Goal: Task Accomplishment & Management: Use online tool/utility

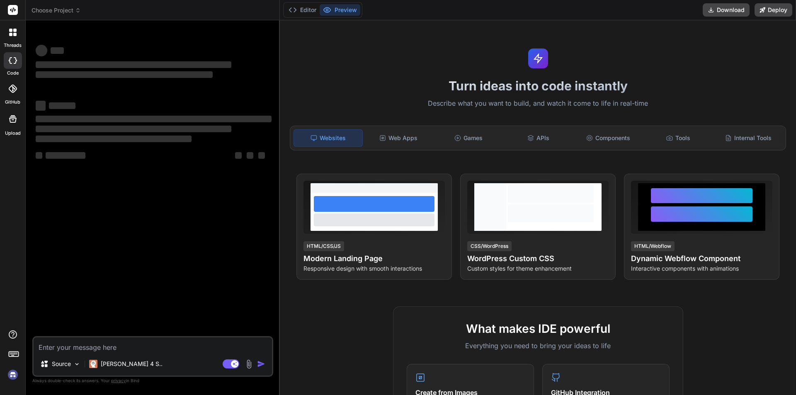
type textarea "x"
click at [106, 342] on textarea at bounding box center [153, 344] width 238 height 15
type textarea "h"
type textarea "x"
type textarea "hi"
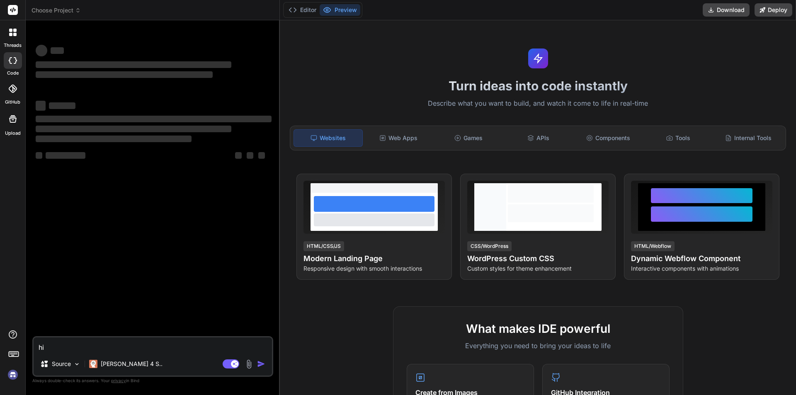
type textarea "x"
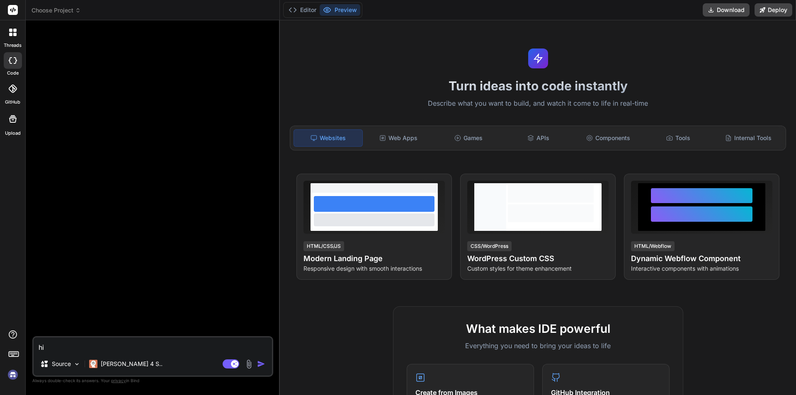
type textarea "hi"
click at [12, 374] on img at bounding box center [13, 375] width 14 height 14
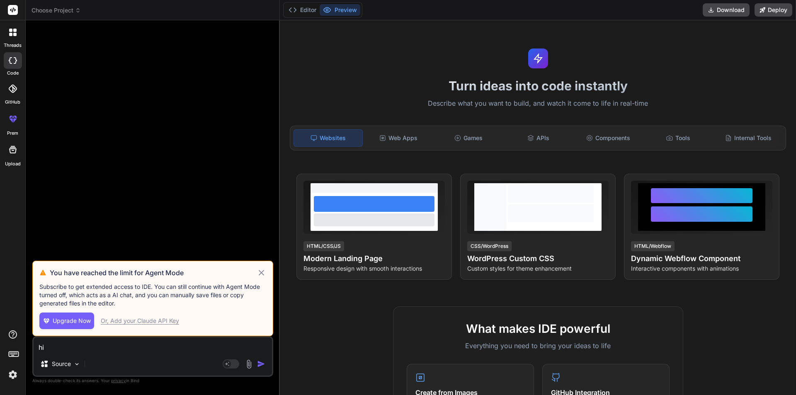
click at [258, 273] on icon at bounding box center [261, 273] width 10 height 10
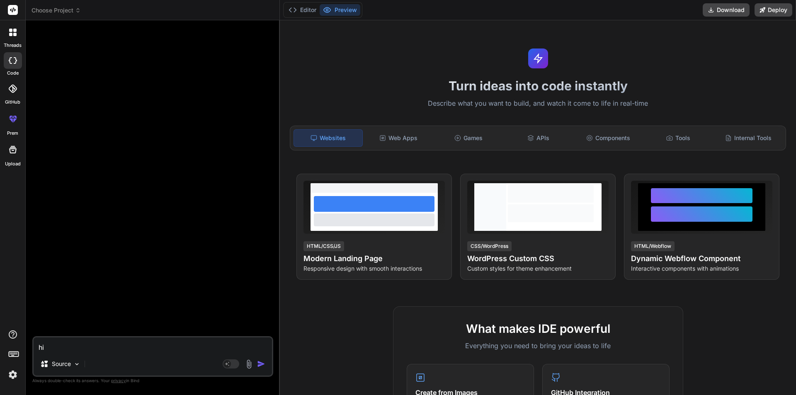
click at [261, 361] on img "button" at bounding box center [261, 364] width 8 height 8
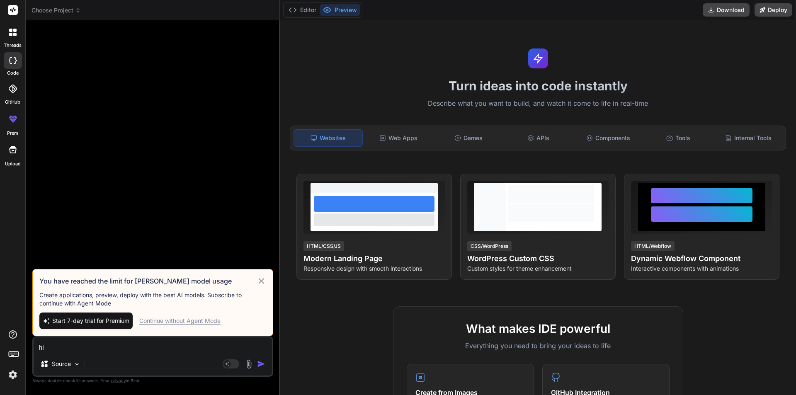
click at [259, 278] on icon at bounding box center [261, 281] width 10 height 10
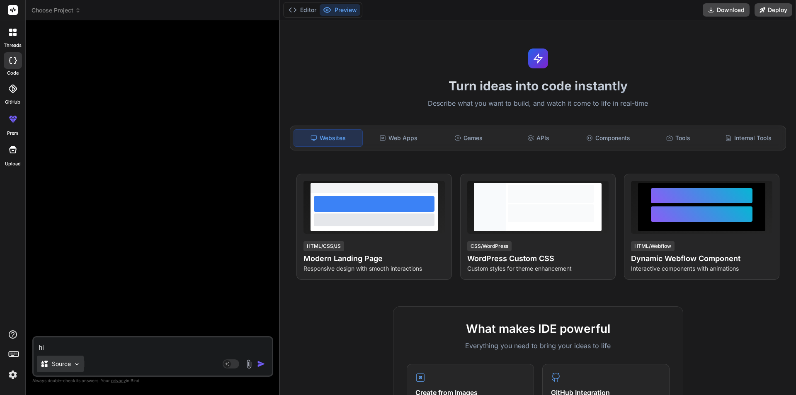
click at [73, 362] on div "Source" at bounding box center [60, 364] width 47 height 17
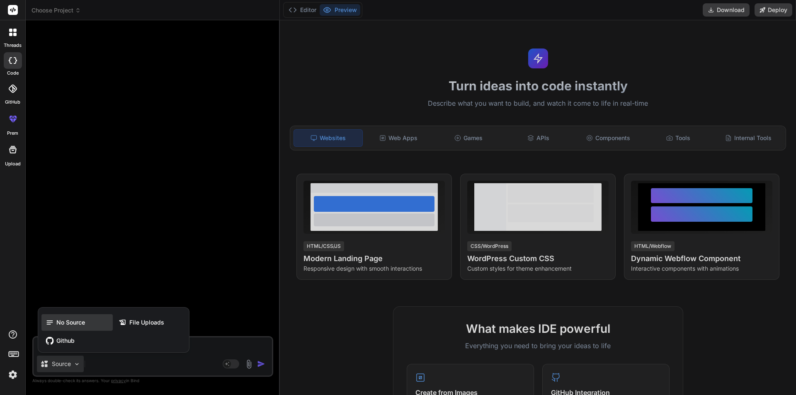
click at [74, 322] on span "No Source" at bounding box center [70, 322] width 29 height 8
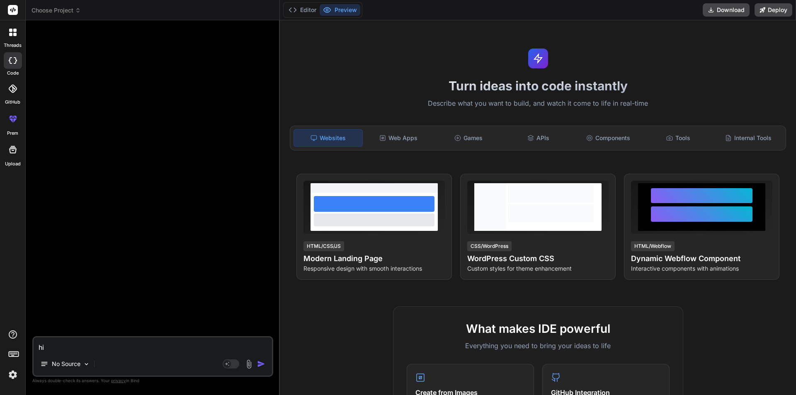
click at [263, 362] on img "button" at bounding box center [261, 364] width 8 height 8
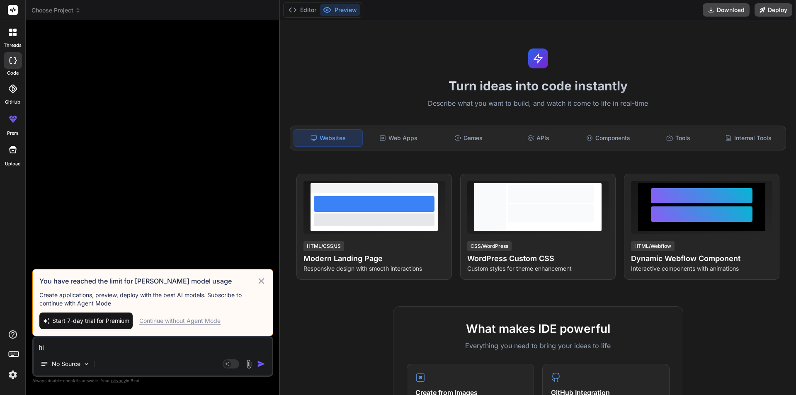
click at [191, 320] on div "Continue without Agent Mode" at bounding box center [179, 321] width 81 height 8
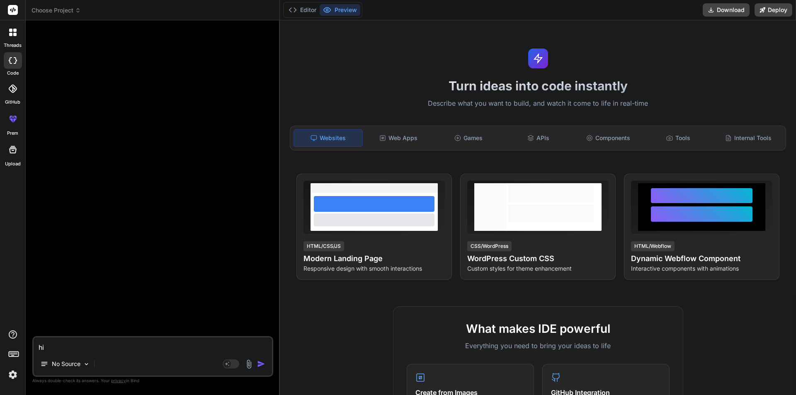
click at [261, 364] on img "button" at bounding box center [261, 364] width 8 height 8
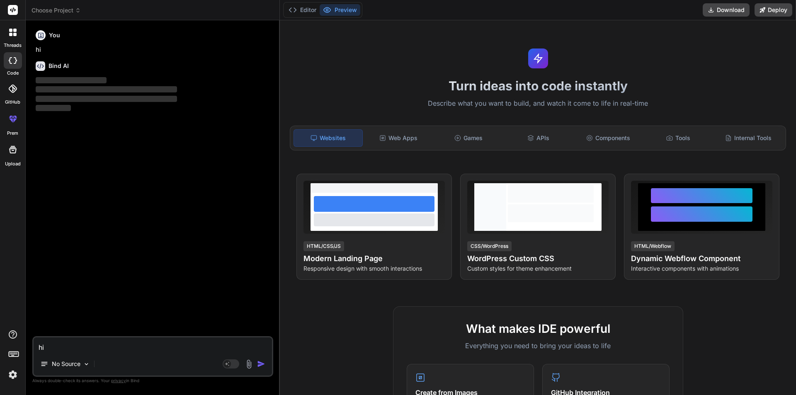
click at [81, 343] on textarea "hi" at bounding box center [153, 344] width 238 height 15
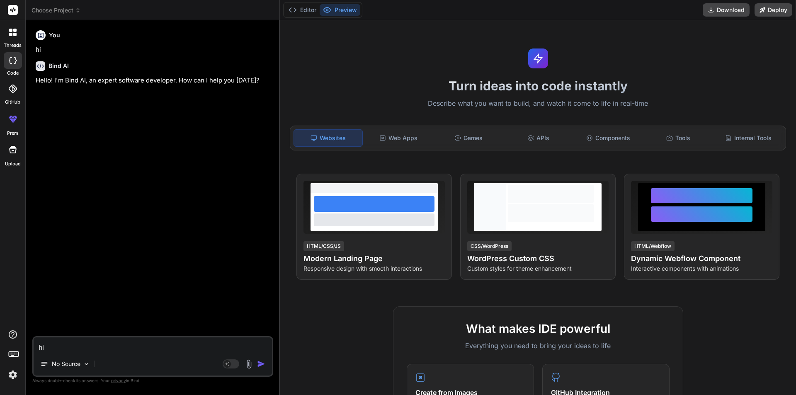
click at [11, 41] on div "threads" at bounding box center [12, 34] width 25 height 29
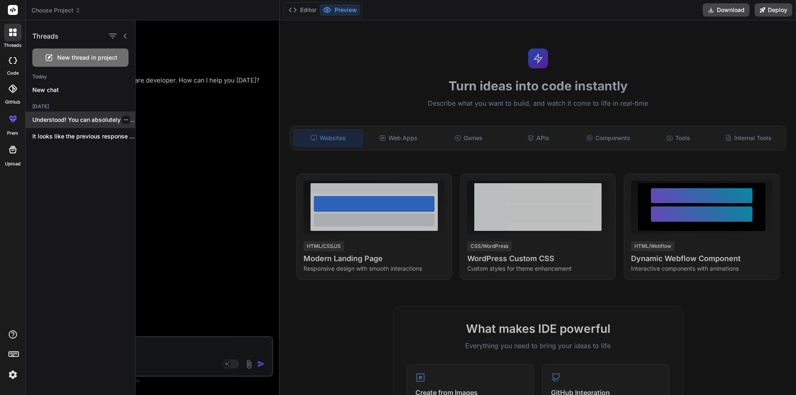
click at [83, 119] on p "Understood! You can absolutely deploy your React..." at bounding box center [83, 120] width 103 height 8
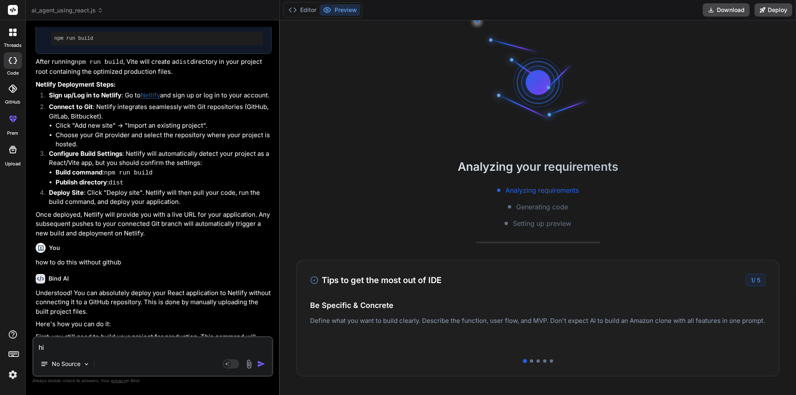
scroll to position [704, 0]
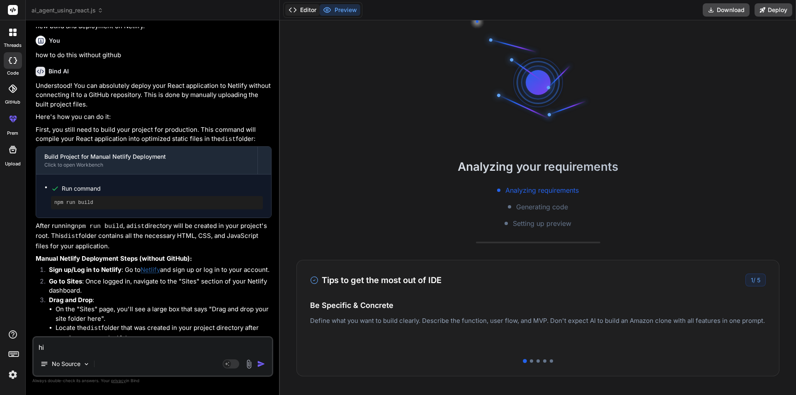
click at [306, 15] on button "Editor" at bounding box center [302, 10] width 34 height 12
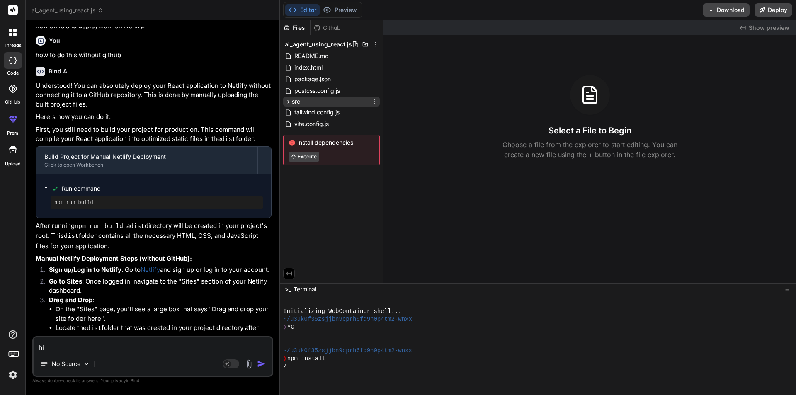
click at [315, 103] on div "src" at bounding box center [331, 102] width 97 height 10
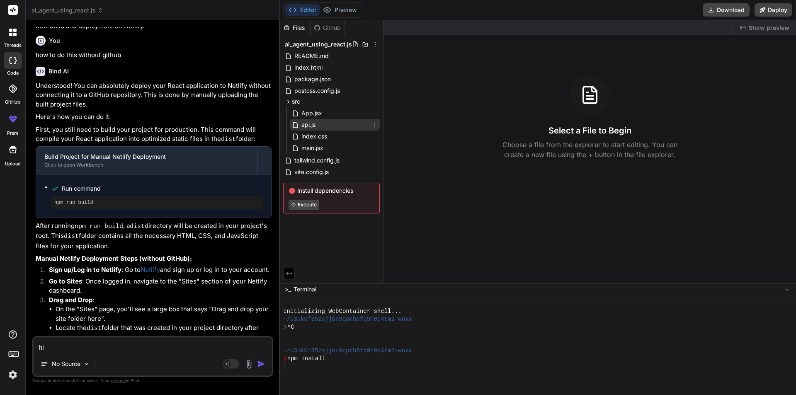
click at [316, 123] on span "api.js" at bounding box center [308, 125] width 16 height 10
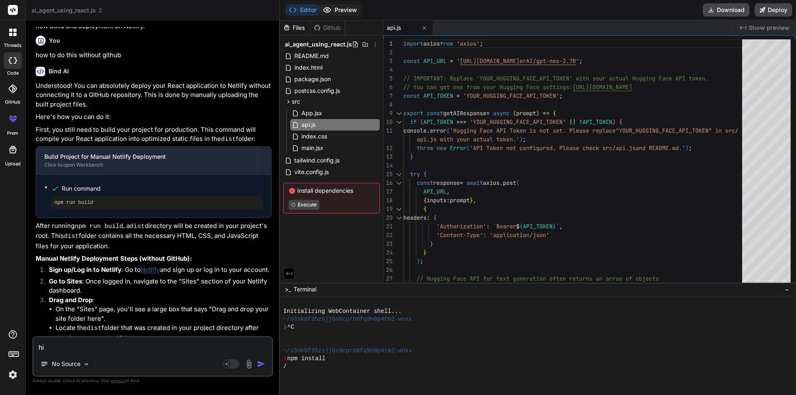
click at [335, 12] on button "Preview" at bounding box center [339, 10] width 41 height 12
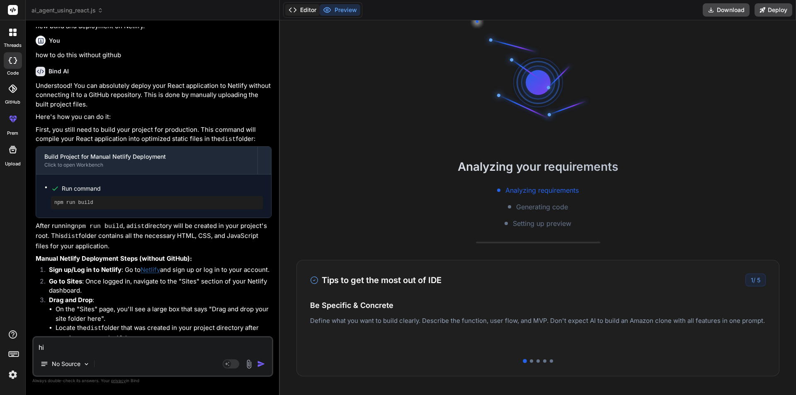
click at [304, 9] on button "Editor" at bounding box center [302, 10] width 34 height 12
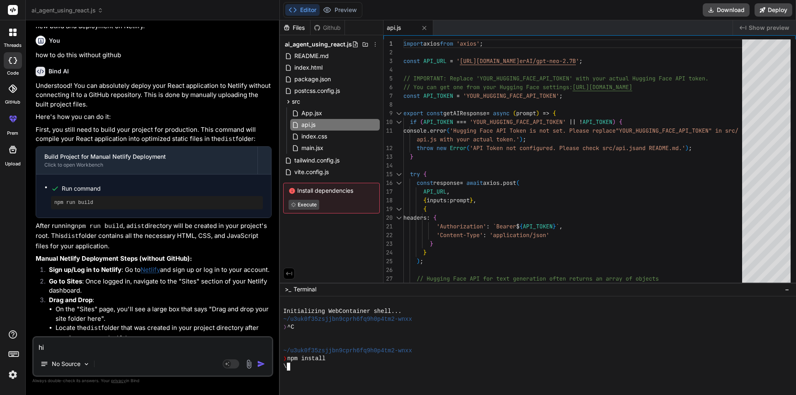
click at [322, 370] on div "\" at bounding box center [533, 367] width 501 height 8
type textarea "x"
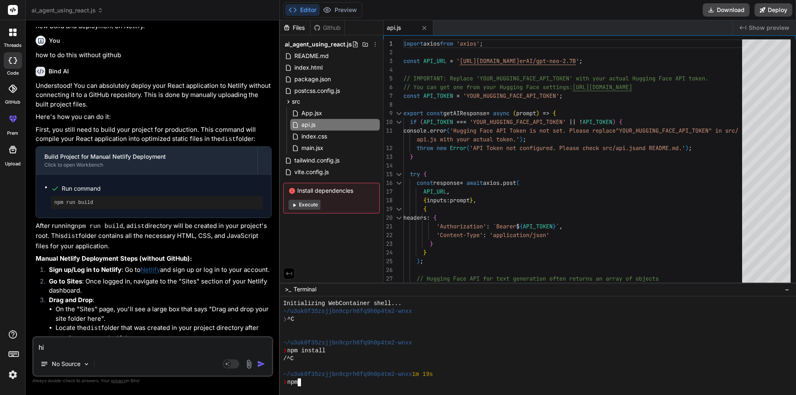
click at [316, 380] on div "❯ npm" at bounding box center [533, 382] width 501 height 8
click at [307, 208] on button "Execute" at bounding box center [304, 205] width 32 height 10
type textarea "x"
click at [785, 289] on span "−" at bounding box center [786, 289] width 5 height 8
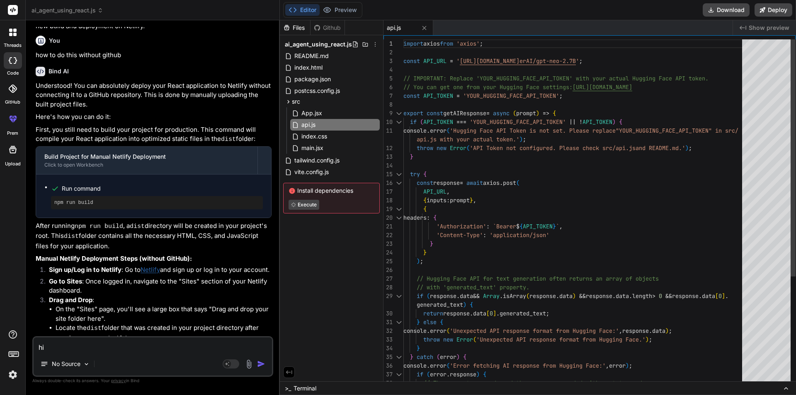
scroll to position [0, 0]
click at [446, 177] on div "import axios from 'axios' ; const API_URL = ' https://api-inference.huggingface…" at bounding box center [575, 291] width 344 height 505
click at [448, 120] on div "import axios from 'axios' ; const API_URL = ' https://api-inference.huggingface…" at bounding box center [575, 291] width 344 height 505
click at [318, 135] on span "index.css" at bounding box center [313, 136] width 27 height 10
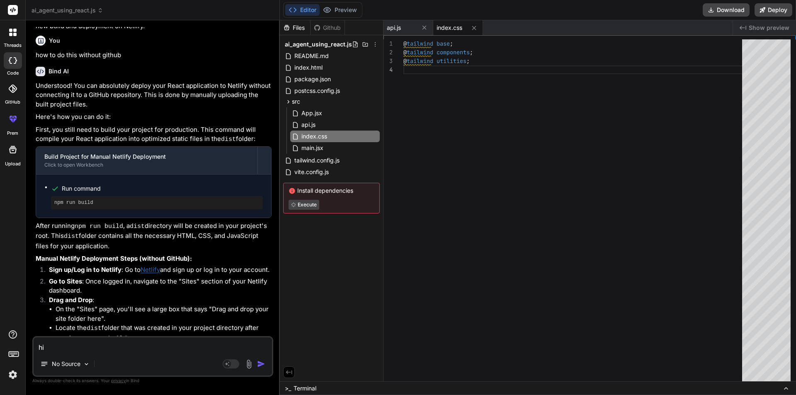
click at [307, 210] on div "Install dependencies Execute" at bounding box center [331, 198] width 97 height 31
click at [312, 121] on span "api.js" at bounding box center [308, 125] width 16 height 10
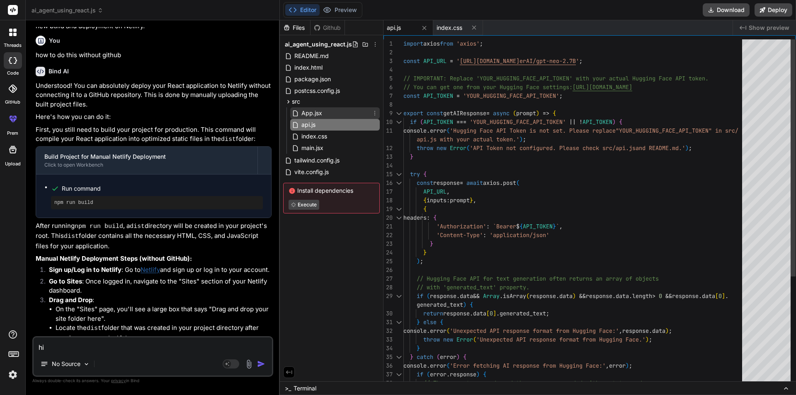
click at [312, 113] on span "App.jsx" at bounding box center [311, 113] width 22 height 10
type textarea "} export default App"
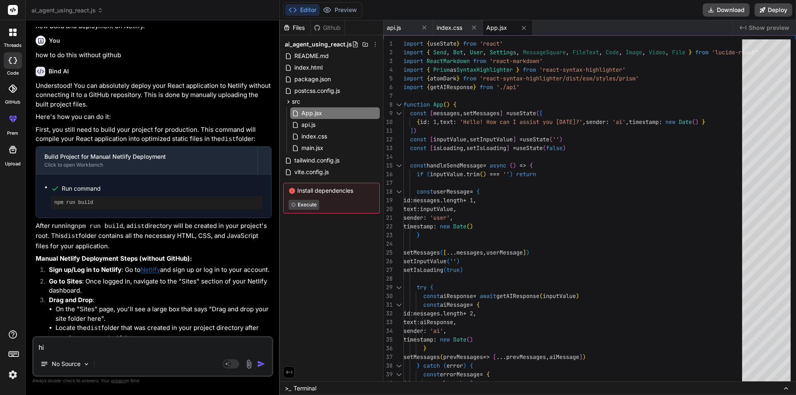
click at [780, 380] on div ">_ Terminal" at bounding box center [538, 388] width 516 height 14
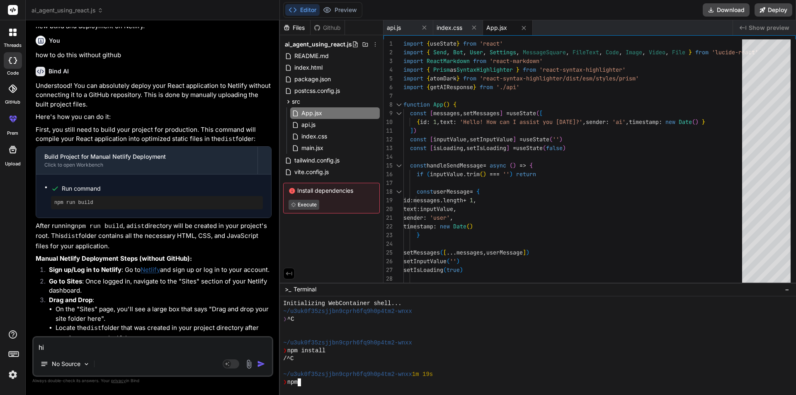
drag, startPoint x: 346, startPoint y: 385, endPoint x: 302, endPoint y: 384, distance: 43.9
click at [302, 380] on div "11111111111111111111111111111111 Initializing WebContainer shell... ~/u3uk0f35z…" at bounding box center [533, 343] width 501 height 87
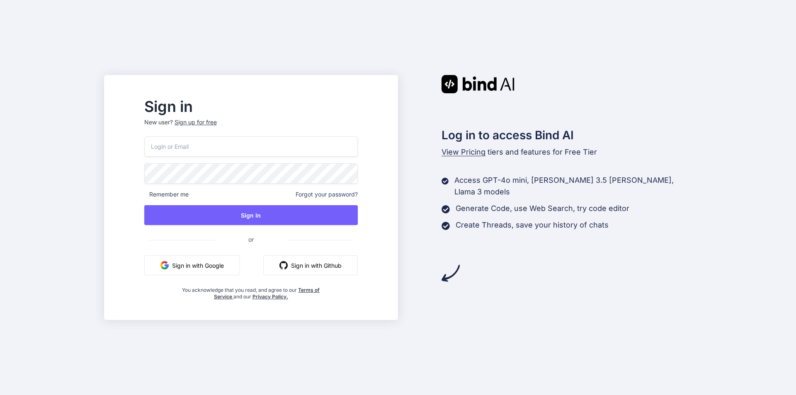
click at [239, 143] on input "email" at bounding box center [250, 146] width 213 height 20
paste input "ow9o083cze@mkzaso.com"
type input "ow9o083cze@mkzaso.com"
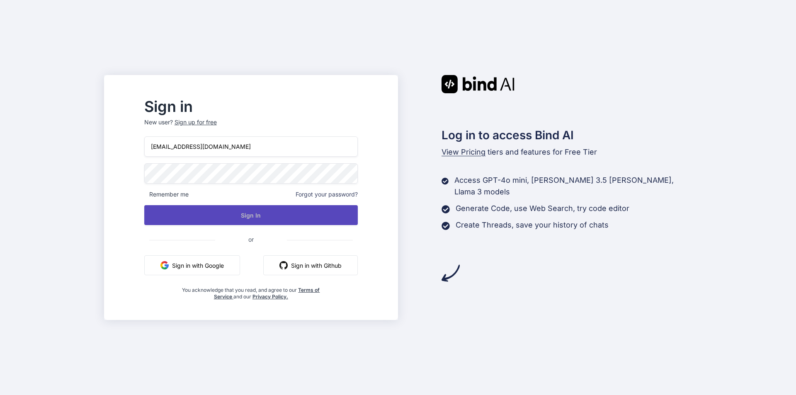
click at [273, 218] on button "Sign In" at bounding box center [250, 215] width 213 height 20
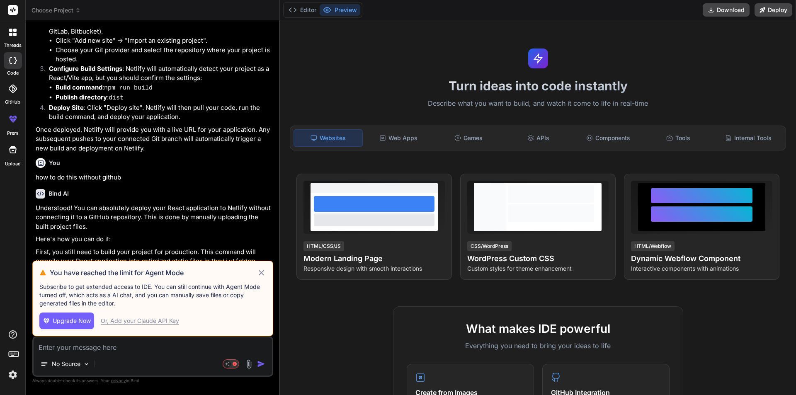
scroll to position [625, 0]
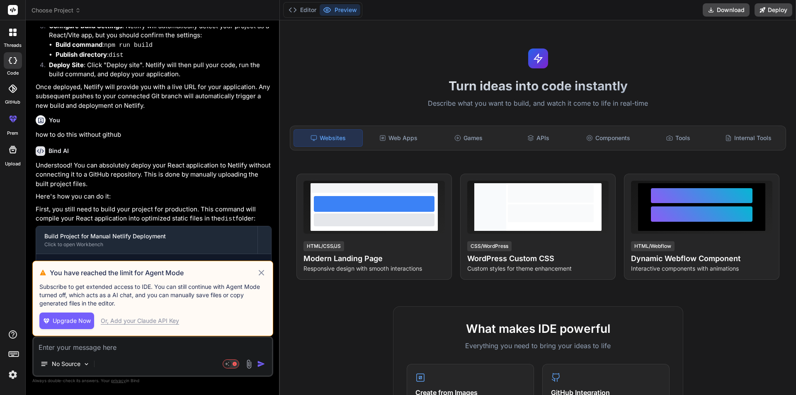
click at [266, 273] on div "You have reached the limit for Agent Mode Subscribe to get extended access to I…" at bounding box center [152, 298] width 241 height 75
click at [262, 272] on icon at bounding box center [261, 273] width 10 height 10
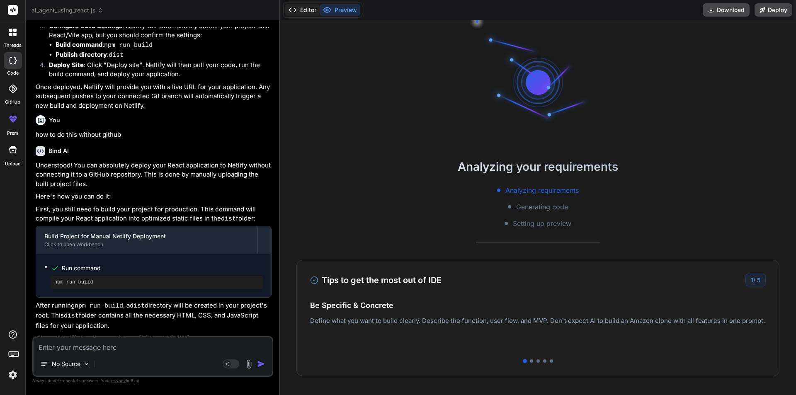
click at [305, 13] on button "Editor" at bounding box center [302, 10] width 34 height 12
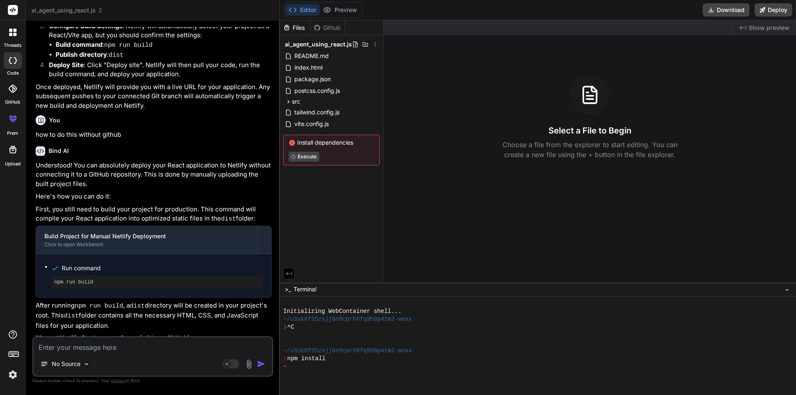
click at [335, 16] on div "Editor Preview" at bounding box center [322, 10] width 79 height 16
click at [340, 10] on button "Preview" at bounding box center [339, 10] width 41 height 12
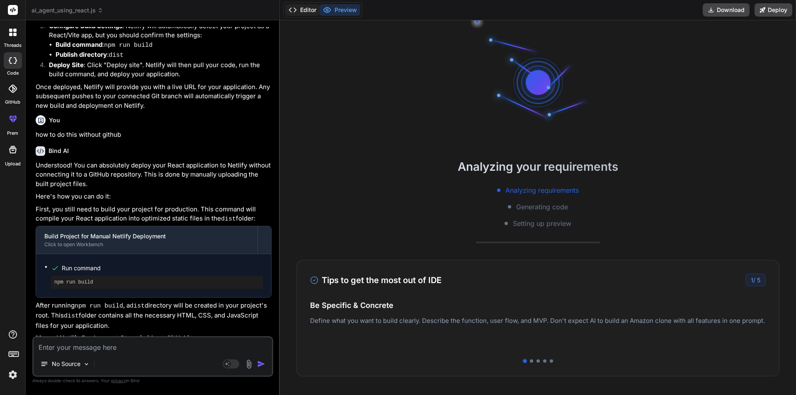
click at [305, 12] on button "Editor" at bounding box center [302, 10] width 34 height 12
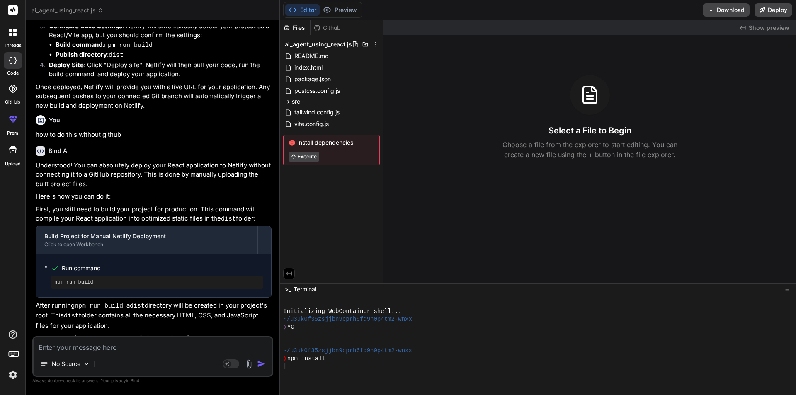
click at [327, 368] on div "|" at bounding box center [533, 367] width 501 height 8
type textarea "x"
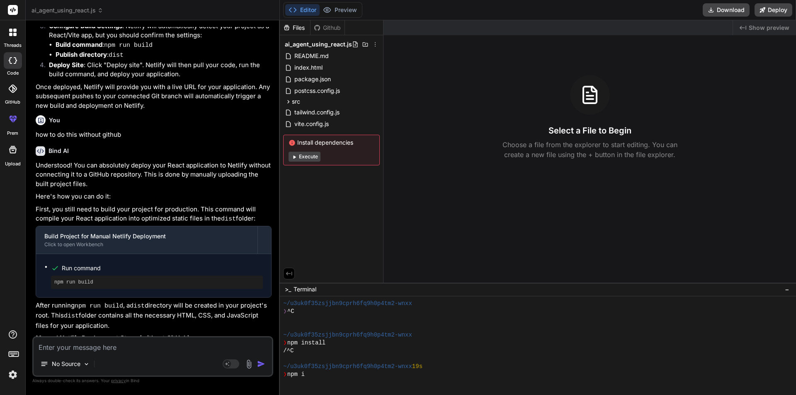
scroll to position [16, 0]
click at [99, 346] on textarea at bounding box center [153, 344] width 238 height 15
type textarea "i"
type textarea "x"
type textarea "i"
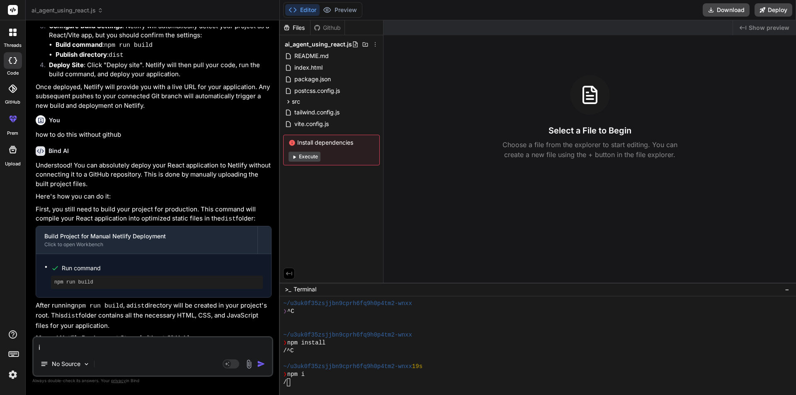
type textarea "x"
type textarea "i w"
type textarea "x"
type textarea "i wa"
type textarea "x"
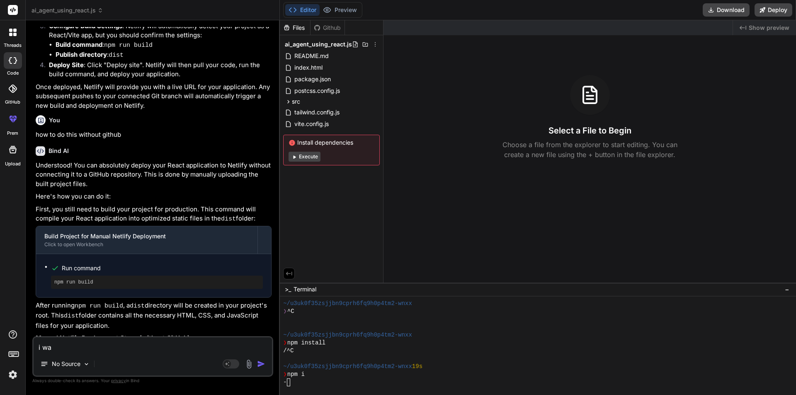
type textarea "i wan"
type textarea "x"
type textarea "i want"
type textarea "x"
type textarea "i want"
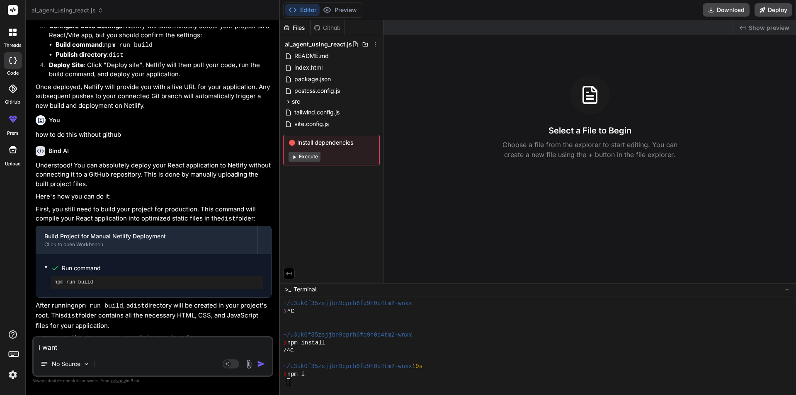
type textarea "x"
type textarea "i want t"
type textarea "x"
type textarea "i want to"
type textarea "x"
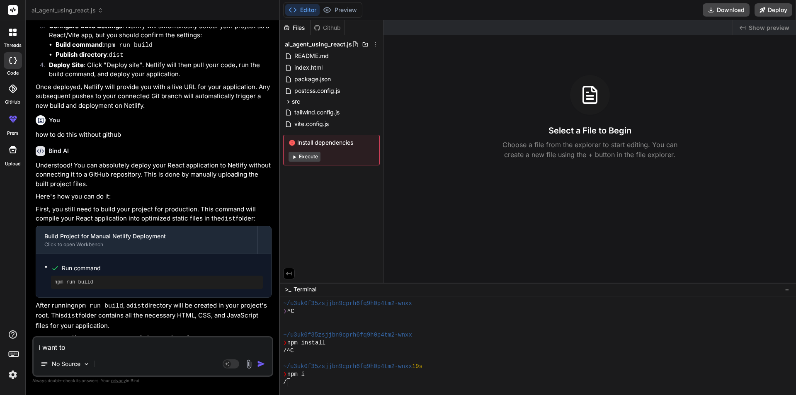
type textarea "i want to"
type textarea "x"
type textarea "i want to a"
type textarea "x"
type textarea "i want to ad"
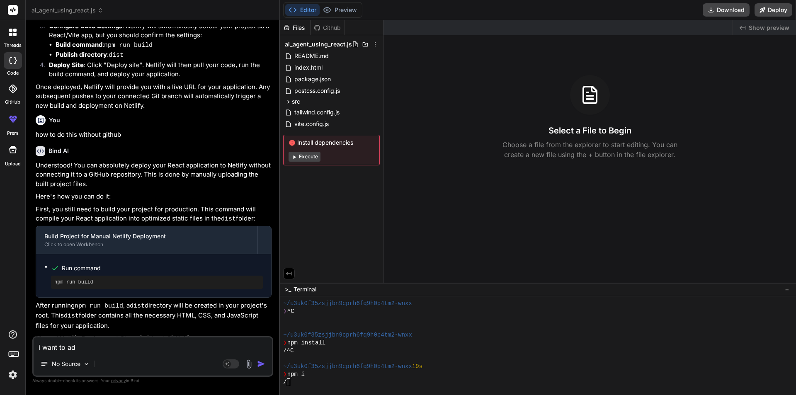
type textarea "x"
type textarea "i want to add"
type textarea "x"
type textarea "i want to add"
type textarea "x"
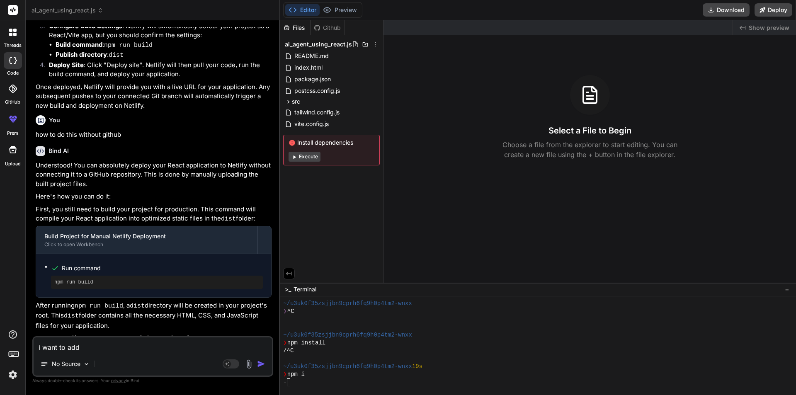
type textarea "i want to add m"
type textarea "x"
type textarea "i want to add my"
type textarea "x"
type textarea "i want to add my"
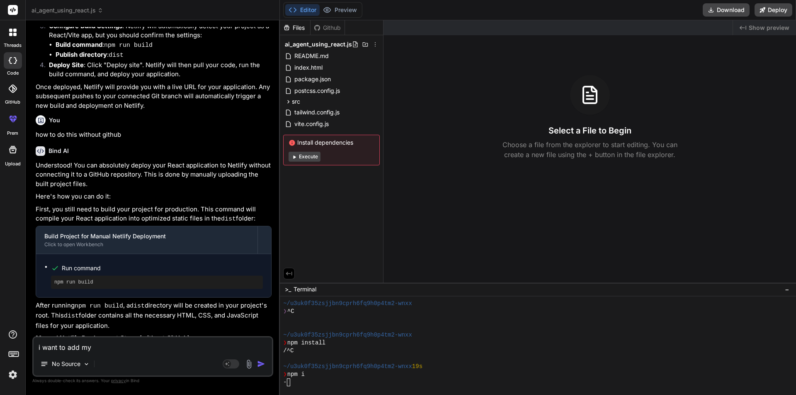
type textarea "x"
type textarea "i want to add my a"
type textarea "x"
type textarea "i want to add my ap"
type textarea "x"
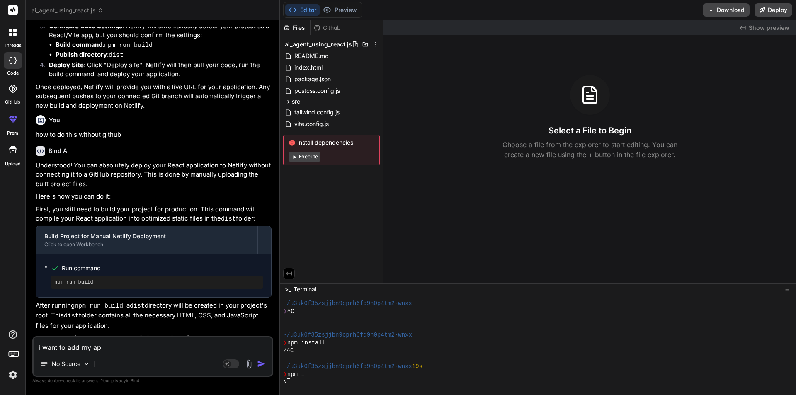
type textarea "i want to add my api"
type textarea "x"
type textarea "i want to add my api"
type textarea "x"
type textarea "i want to add my api k"
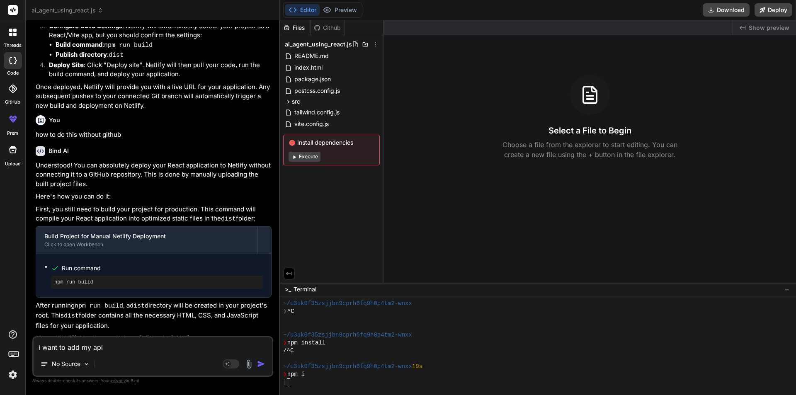
type textarea "x"
type textarea "i want to add my api ke"
type textarea "x"
type textarea "i want to add my api key"
type textarea "x"
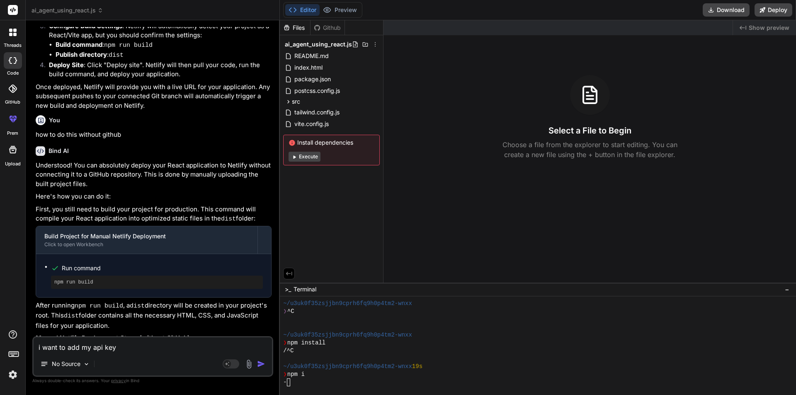
type textarea "i want to add my api key"
type textarea "x"
type textarea "i want to add my api key i"
type textarea "x"
type textarea "i want to add my api key in"
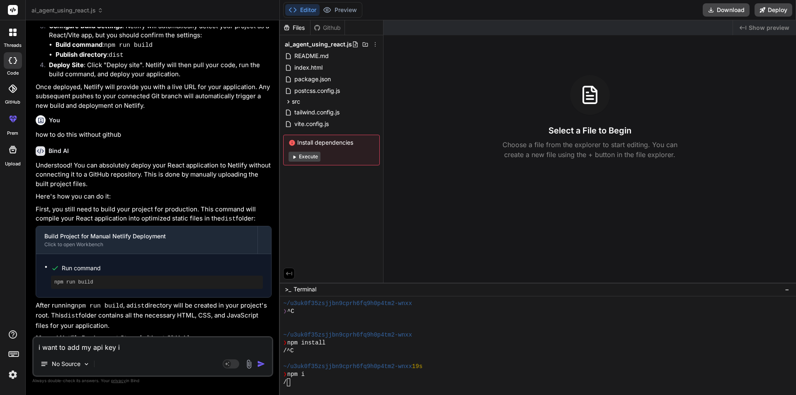
type textarea "x"
type textarea "i want to add my api key in"
type textarea "x"
type textarea "i want to add my api key in ."
type textarea "x"
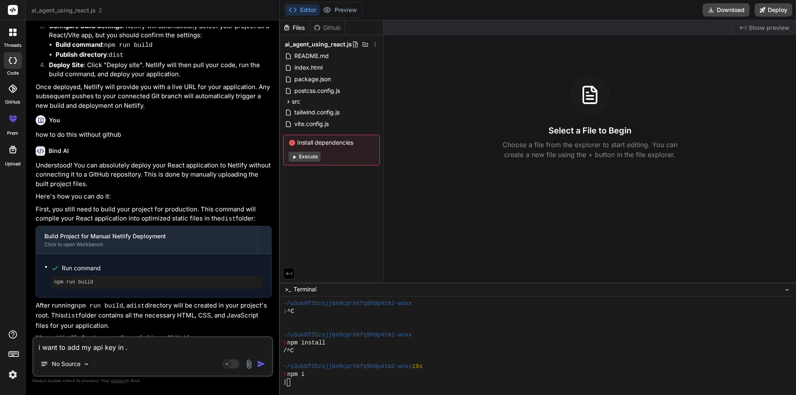
type textarea "i want to add my api key in .e"
type textarea "x"
type textarea "i want to add my api key in .en"
type textarea "x"
type textarea "i want to add my api key in .env"
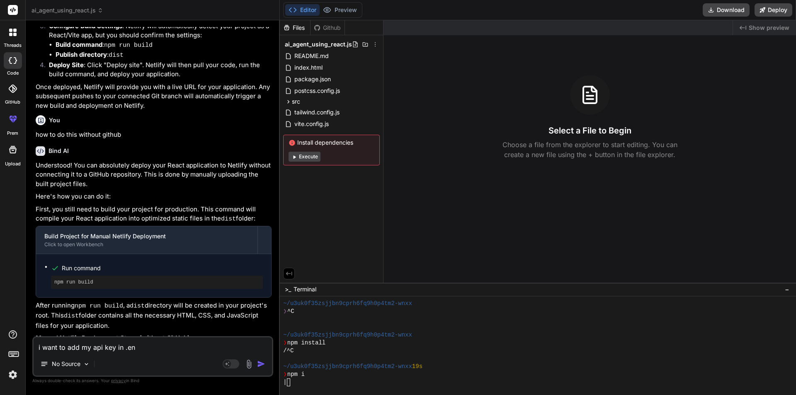
type textarea "x"
type textarea "i want to add my api key in .env"
type textarea "x"
type textarea "i want to add my api key in .env f"
type textarea "x"
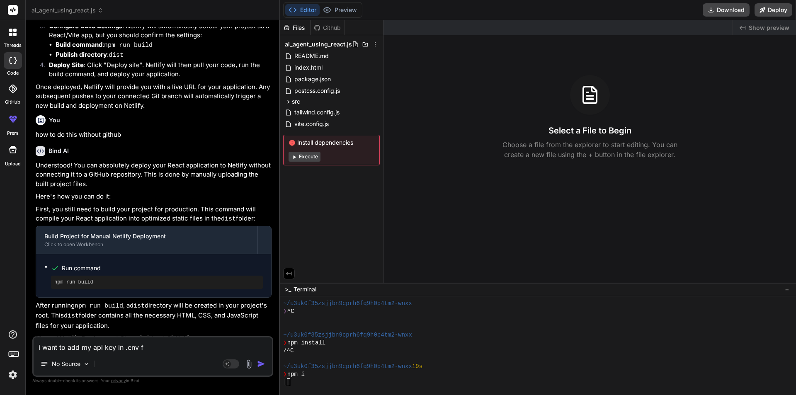
type textarea "i want to add my api key in .env fi"
type textarea "x"
type textarea "i want to add my api key in .env fil"
type textarea "x"
type textarea "i want to add my api key in .env file"
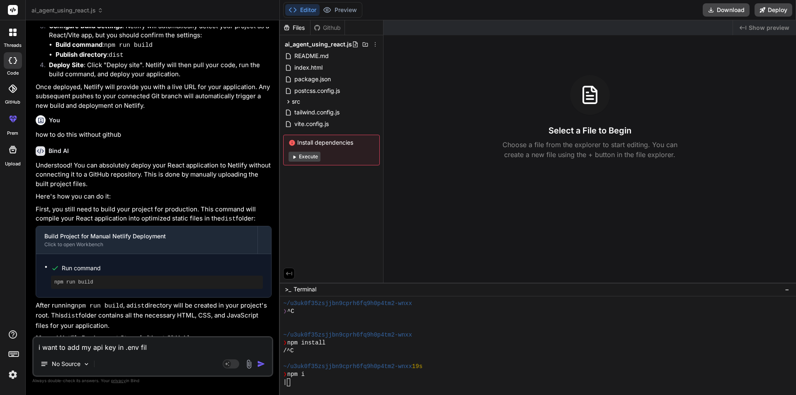
type textarea "x"
type textarea "i want to add my api key in .env file"
type textarea "x"
type textarea "i want to add my api key in .env file a"
type textarea "x"
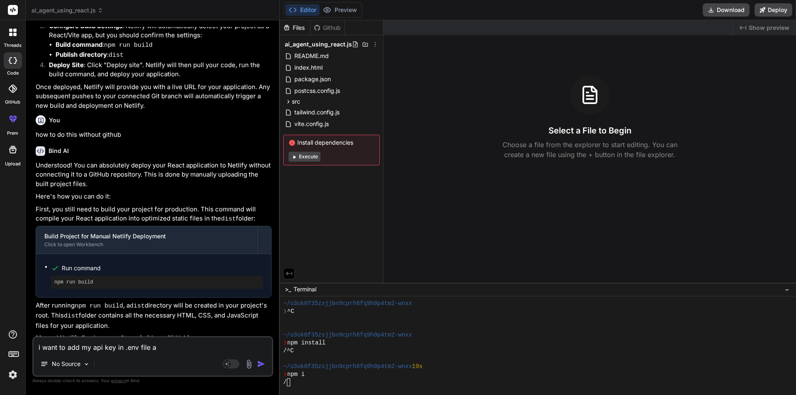
type textarea "i want to add my api key in .env file an"
type textarea "x"
type textarea "i want to add my api key in .env file and"
type textarea "x"
type textarea "i want to add my api key in .env file and"
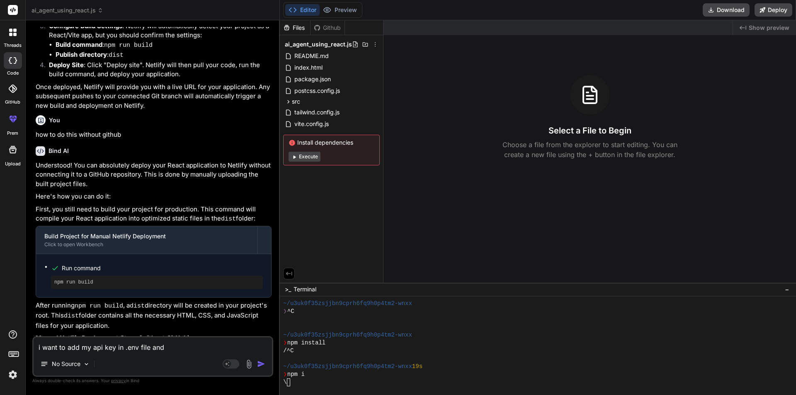
type textarea "x"
type textarea "i want to add my api key in .env file and t"
type textarea "x"
type textarea "i want to add my api key in .env file and th"
type textarea "x"
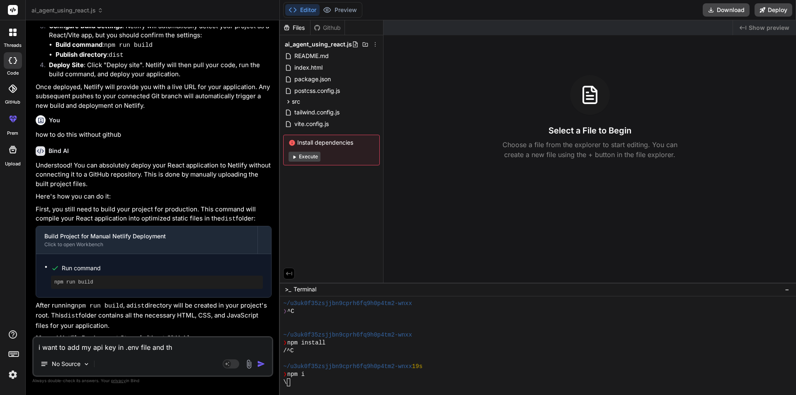
type textarea "i want to add my api key in .env file and the"
type textarea "x"
type textarea "i want to add my api key in .env file and then"
type textarea "x"
type textarea "i want to add my api key in .env file and then"
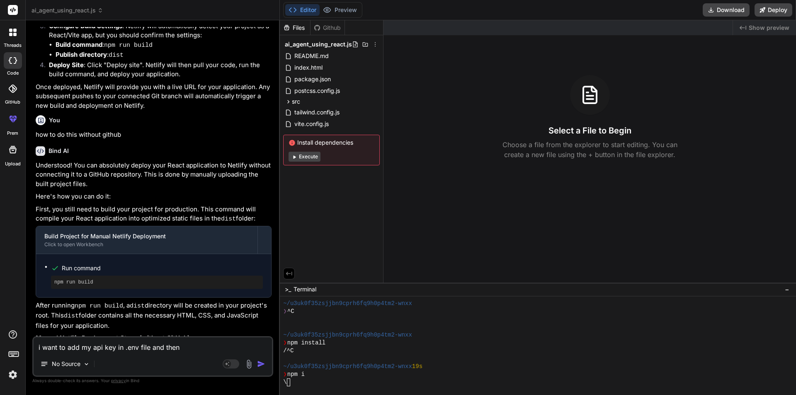
type textarea "x"
type textarea "i want to add my api key in .env file and then p"
type textarea "x"
type textarea "i want to add my api key in .env file and then pa"
type textarea "x"
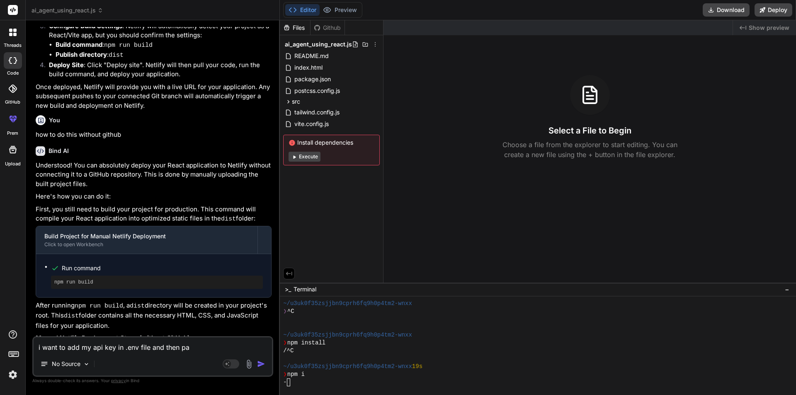
type textarea "i want to add my api key in .env file and then pas"
type textarea "x"
type textarea "i want to add my api key in .env file and then pass"
type textarea "x"
type textarea "i want to add my api key in .env file and then pass"
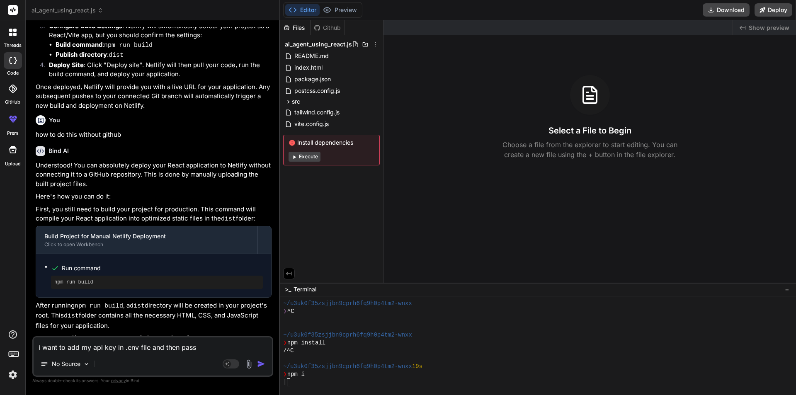
type textarea "x"
type textarea "i want to add my api key in .env file and then pass i"
type textarea "x"
type textarea "i want to add my api key in .env file and then pass it"
type textarea "x"
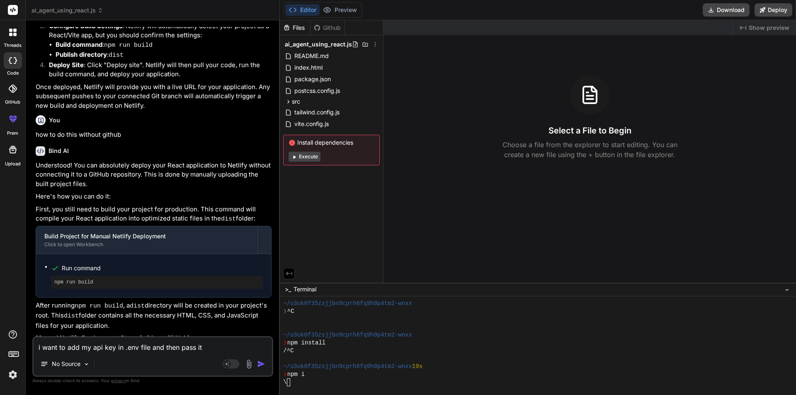
type textarea "i want to add my api key in .env file and then pass it"
type textarea "x"
type textarea "i want to add my api key in .env file and then pass it t"
type textarea "x"
type textarea "i want to add my api key in .env file and then pass it to"
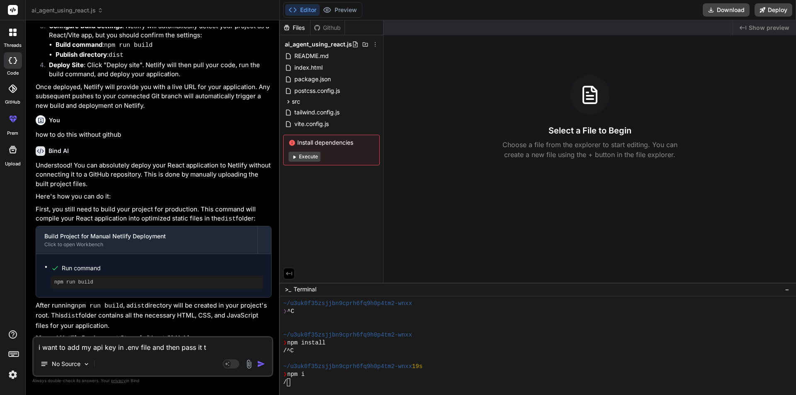
type textarea "x"
type textarea "i want to add my api key in .env file and then pass it to"
type textarea "x"
type textarea "i want to add my api key in .env file and then pass it to a"
type textarea "x"
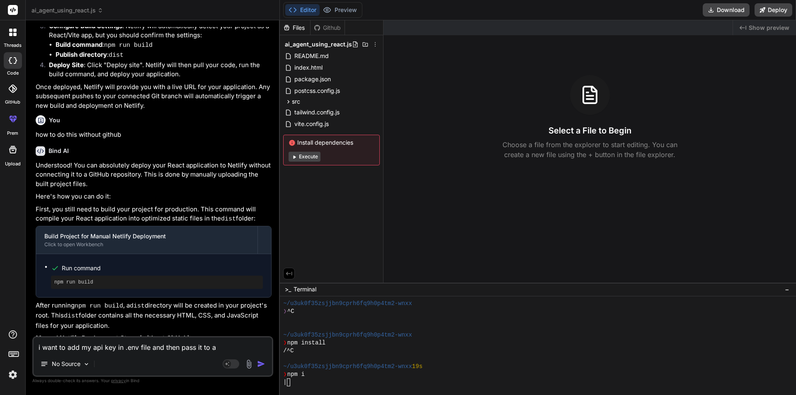
type textarea "i want to add my api key in .env file and then pass it to ap"
type textarea "x"
type textarea "i want to add my api key in .env file and then pass it to api"
type textarea "x"
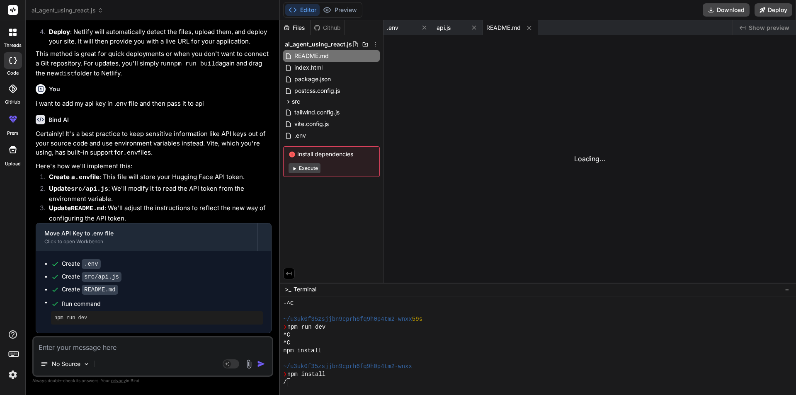
scroll to position [945, 0]
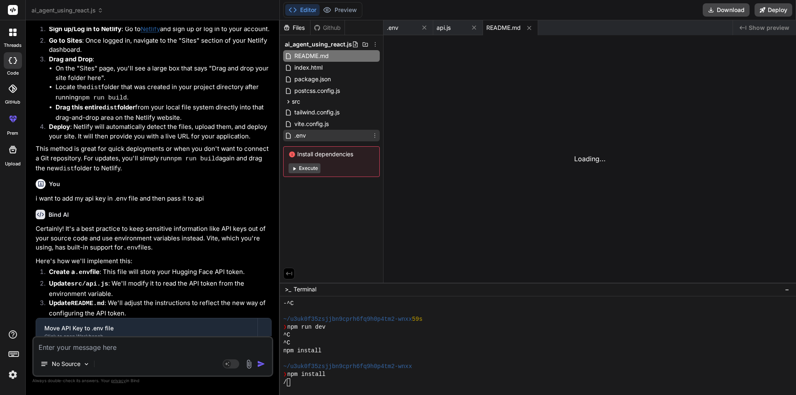
click at [314, 135] on div ".env" at bounding box center [331, 136] width 97 height 12
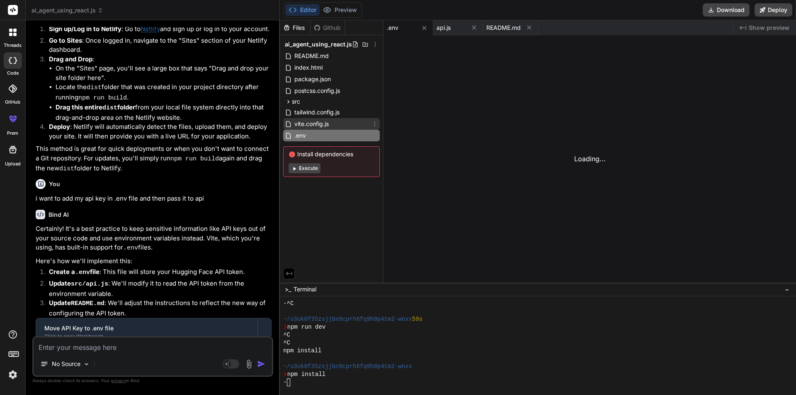
click at [316, 122] on span "vite.config.js" at bounding box center [311, 124] width 36 height 10
click at [313, 137] on div ".env" at bounding box center [331, 136] width 97 height 12
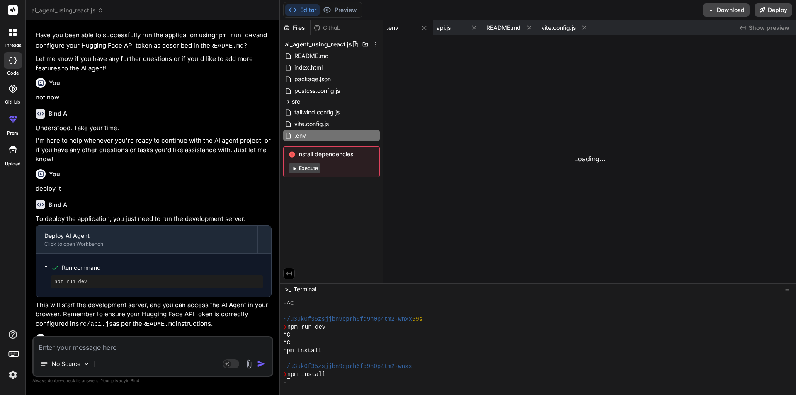
scroll to position [0, 0]
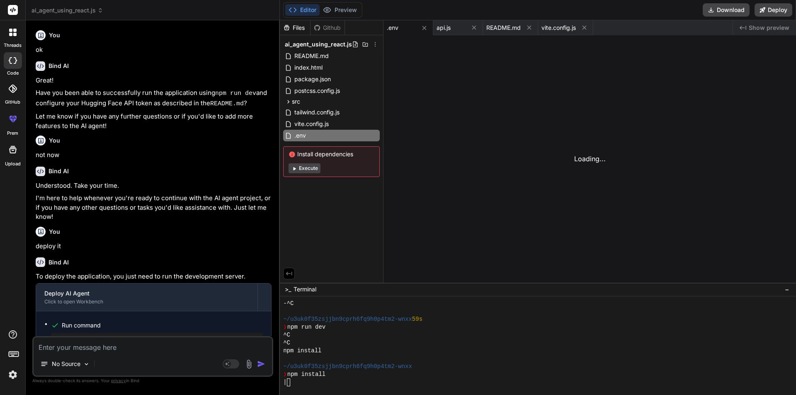
click at [291, 165] on button "Execute" at bounding box center [304, 168] width 32 height 10
type textarea "x"
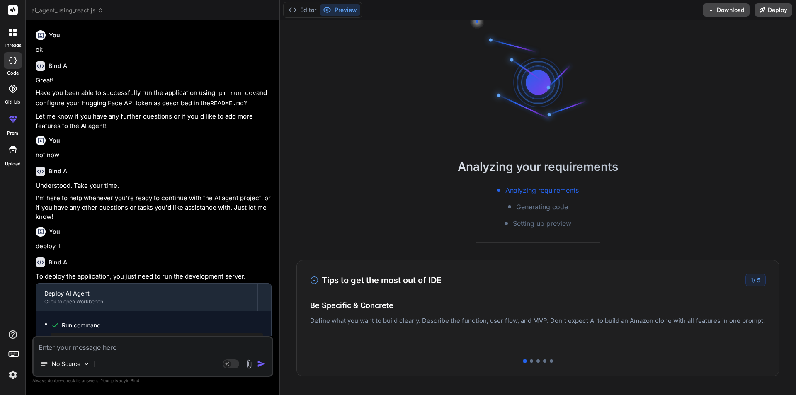
click at [300, 16] on div "Editor Preview" at bounding box center [322, 10] width 79 height 16
click at [305, 6] on button "Editor" at bounding box center [302, 10] width 34 height 12
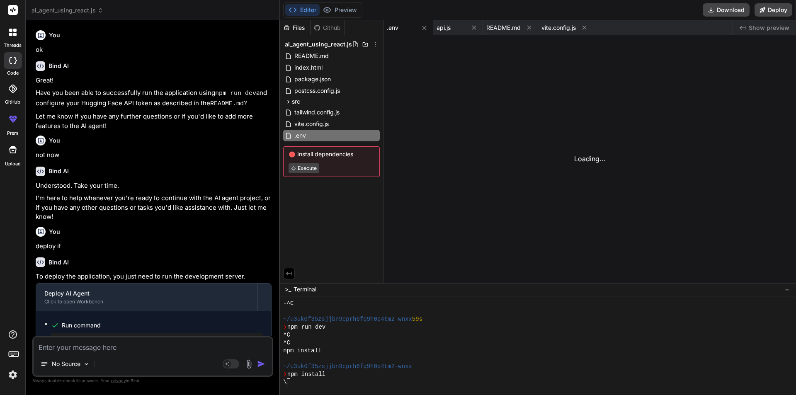
click at [309, 383] on div "\" at bounding box center [533, 382] width 501 height 8
click at [323, 24] on div "Github" at bounding box center [327, 28] width 34 height 8
click at [349, 6] on button "Preview" at bounding box center [339, 10] width 41 height 12
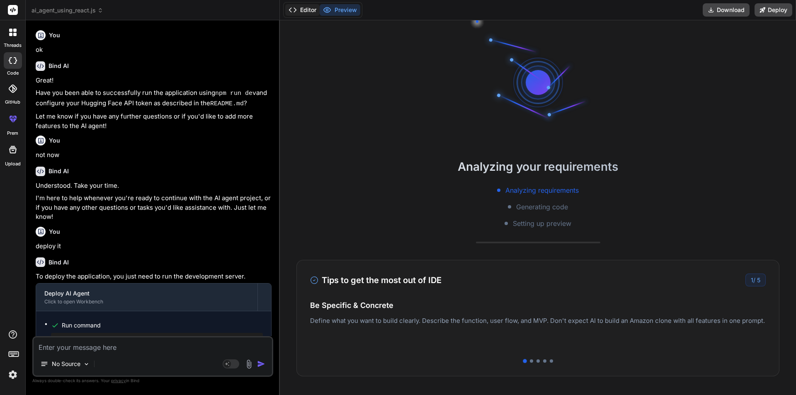
click at [314, 6] on button "Editor" at bounding box center [302, 10] width 34 height 12
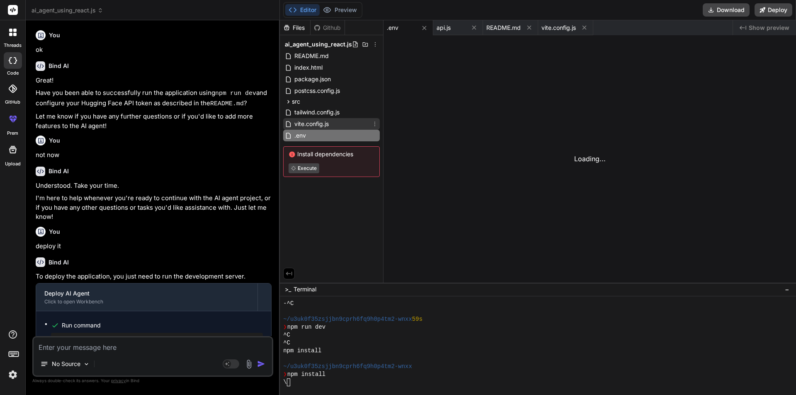
click at [323, 124] on span "vite.config.js" at bounding box center [311, 124] width 36 height 10
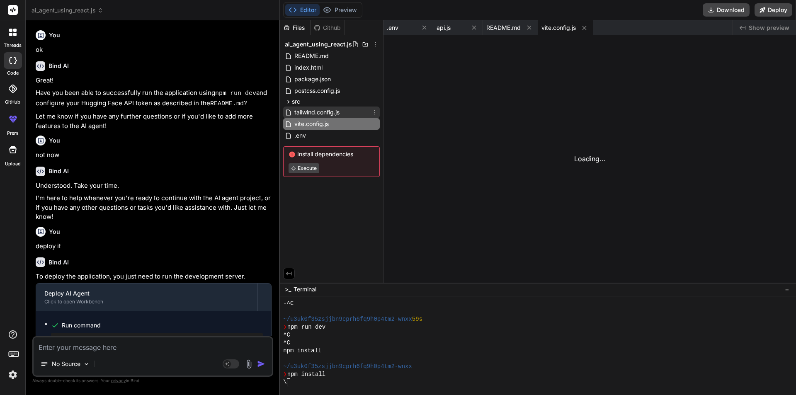
click at [322, 113] on span "tailwind.config.js" at bounding box center [316, 112] width 47 height 10
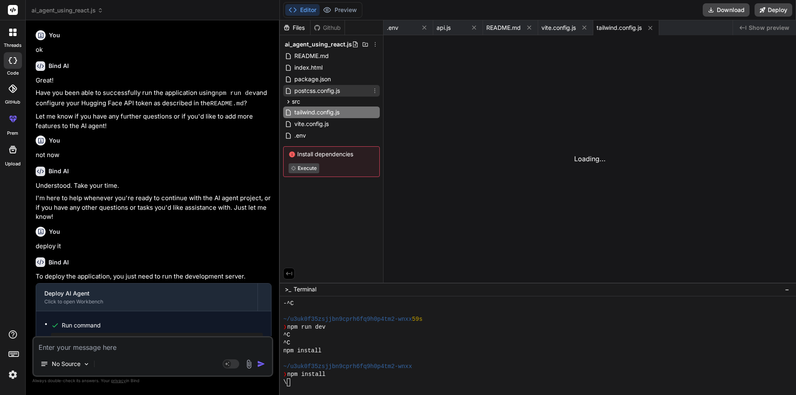
click at [318, 87] on span "postcss.config.js" at bounding box center [316, 91] width 47 height 10
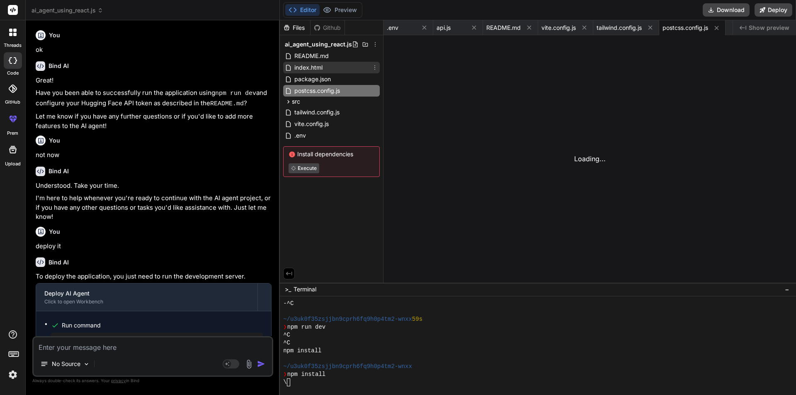
click at [312, 72] on span "index.html" at bounding box center [308, 68] width 30 height 10
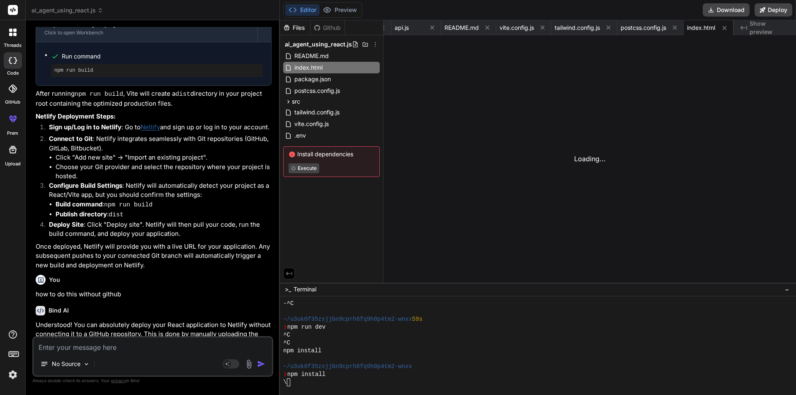
scroll to position [622, 0]
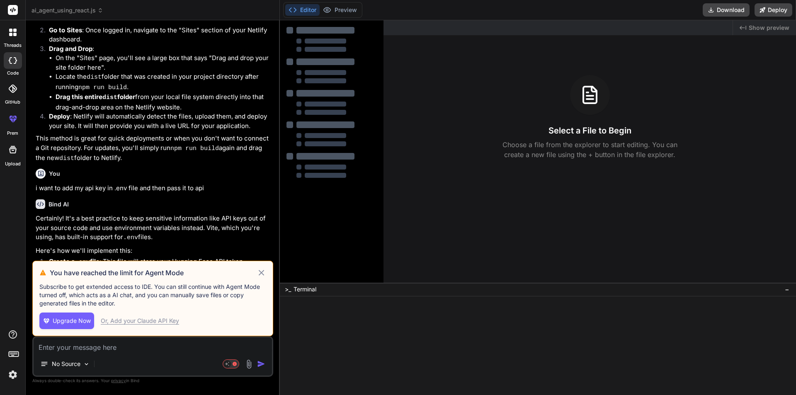
scroll to position [862, 0]
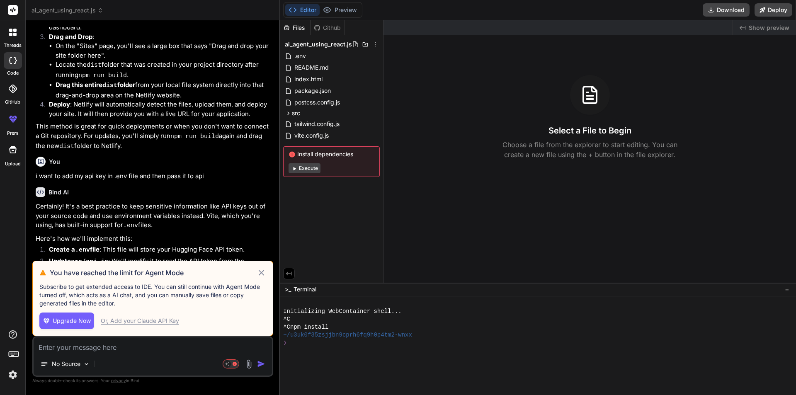
click at [259, 272] on icon at bounding box center [261, 273] width 10 height 10
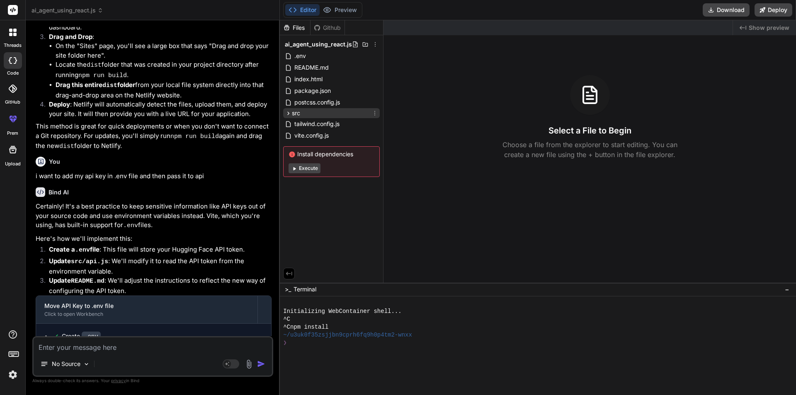
click at [312, 114] on div "src" at bounding box center [331, 113] width 97 height 10
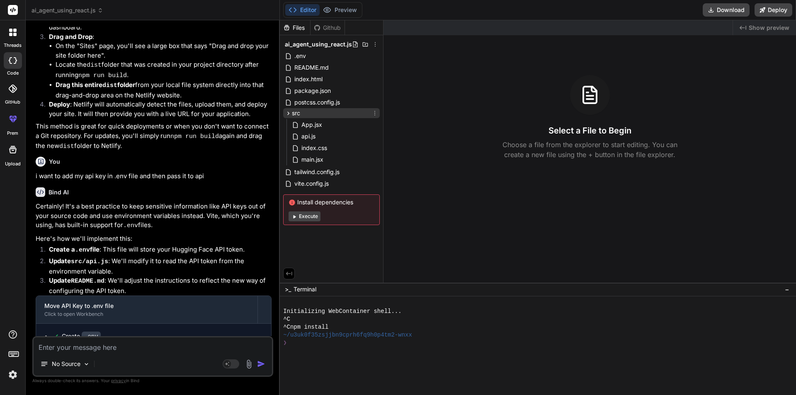
click at [313, 117] on div "src" at bounding box center [331, 113] width 97 height 10
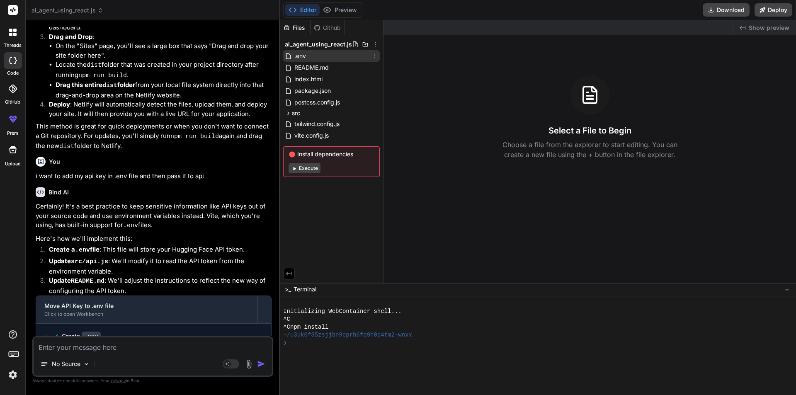
click at [306, 57] on div ".env" at bounding box center [331, 56] width 97 height 12
type textarea "x"
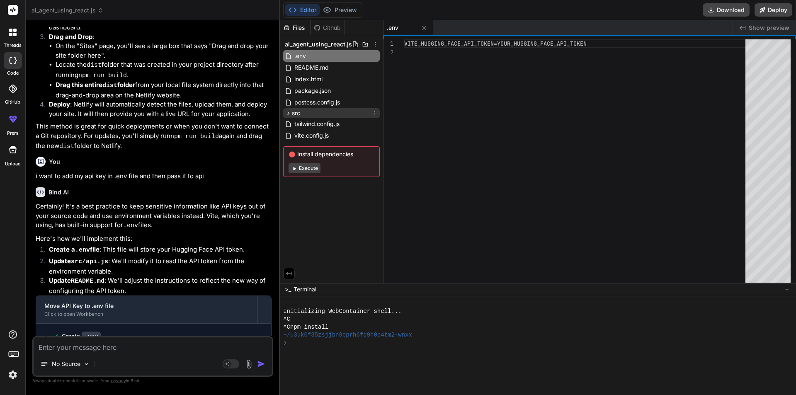
click at [308, 115] on div "src" at bounding box center [331, 113] width 97 height 10
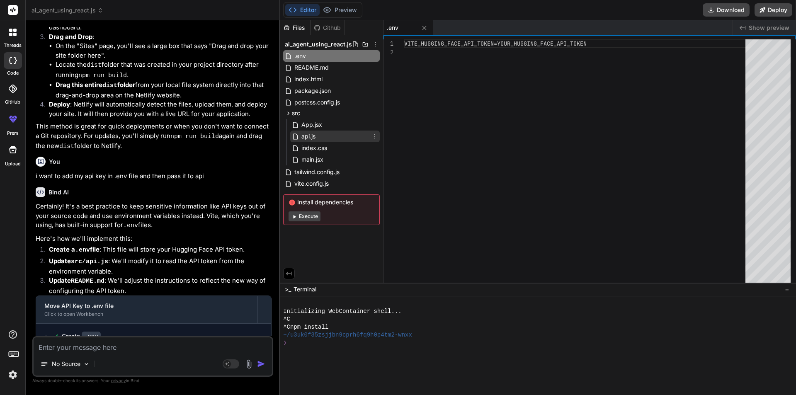
click at [313, 139] on span "api.js" at bounding box center [308, 136] width 16 height 10
type textarea "} };"
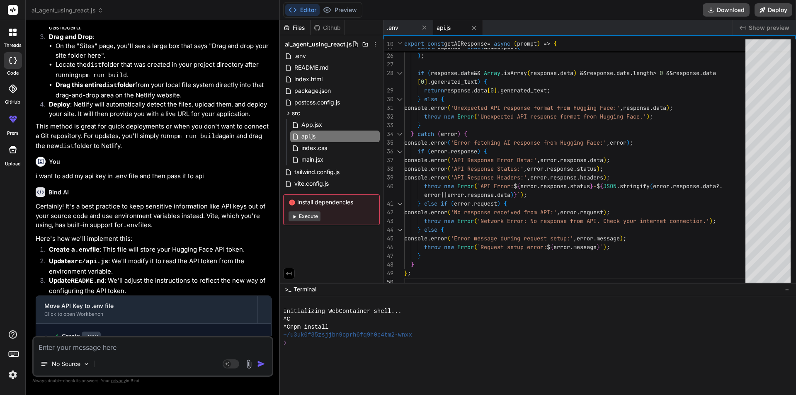
click at [300, 215] on button "Execute" at bounding box center [304, 216] width 32 height 10
type textarea "x"
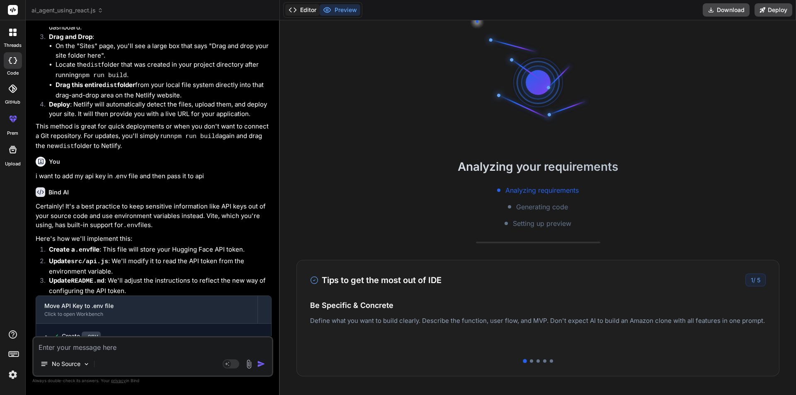
click at [304, 7] on button "Editor" at bounding box center [302, 10] width 34 height 12
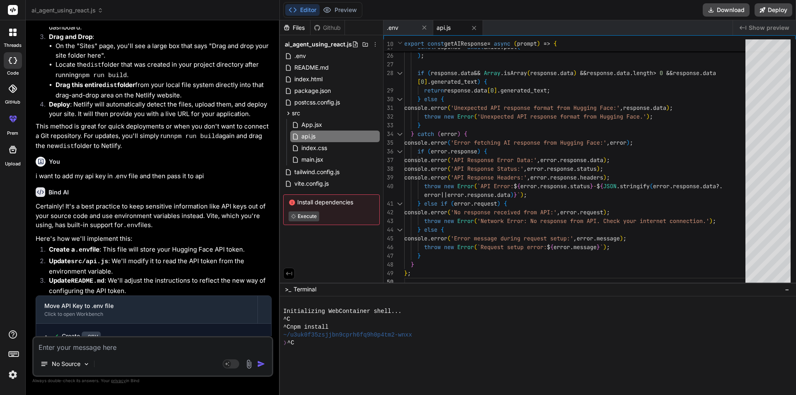
click at [341, 344] on div "❯ ^C" at bounding box center [533, 343] width 501 height 8
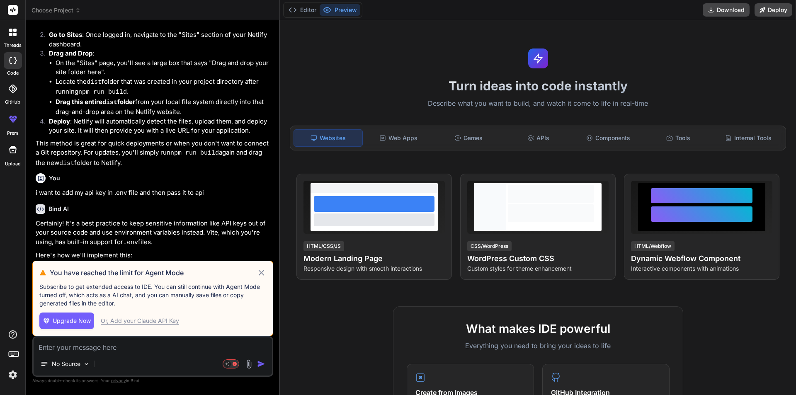
click at [261, 272] on icon at bounding box center [261, 272] width 5 height 5
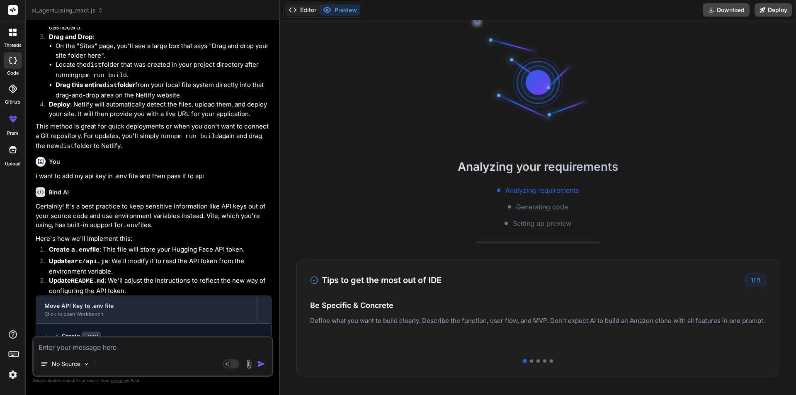
click at [307, 13] on button "Editor" at bounding box center [302, 10] width 34 height 12
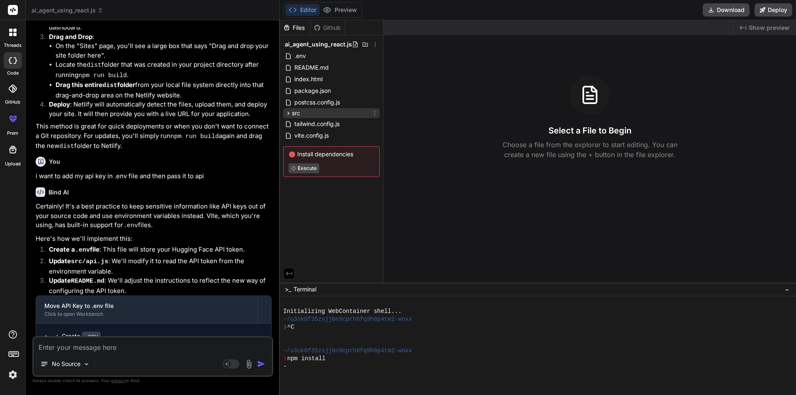
click at [307, 110] on div "src" at bounding box center [331, 113] width 97 height 10
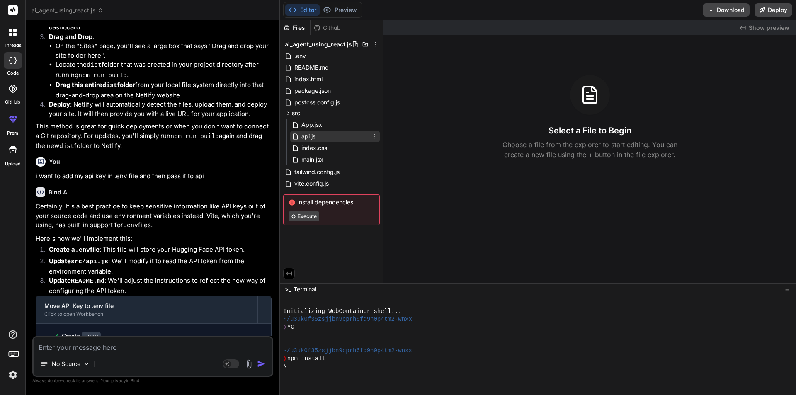
click at [316, 140] on span "api.js" at bounding box center [308, 136] width 16 height 10
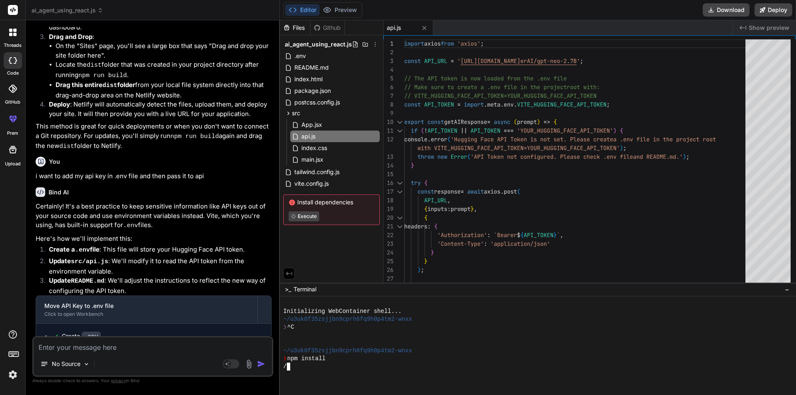
click at [306, 372] on div at bounding box center [533, 374] width 501 height 8
type textarea "x"
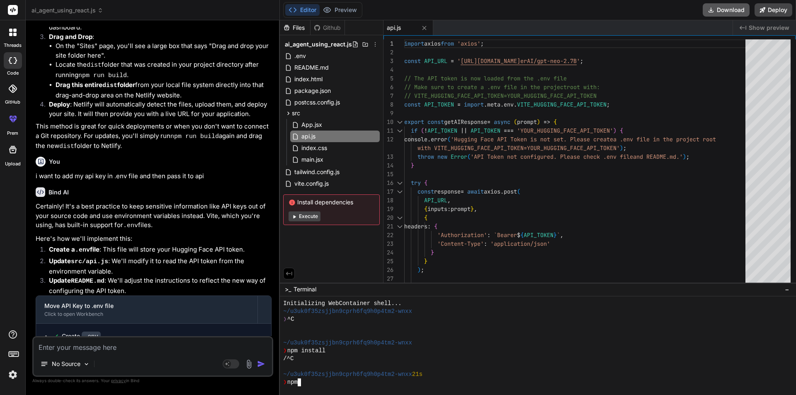
scroll to position [0, 0]
click at [731, 10] on button "Download" at bounding box center [725, 9] width 47 height 13
click at [309, 210] on div "Install dependencies Execute" at bounding box center [331, 209] width 97 height 31
click at [308, 216] on button "Execute" at bounding box center [304, 216] width 32 height 10
type textarea "x"
